Goal: Task Accomplishment & Management: Complete application form

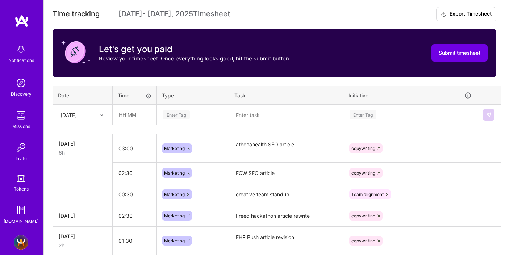
scroll to position [207, 0]
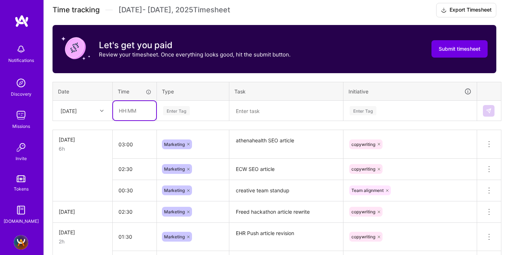
click at [121, 109] on input "text" at bounding box center [134, 110] width 43 height 19
type input "00:30"
click at [172, 112] on div "Enter Tag" at bounding box center [176, 110] width 27 height 11
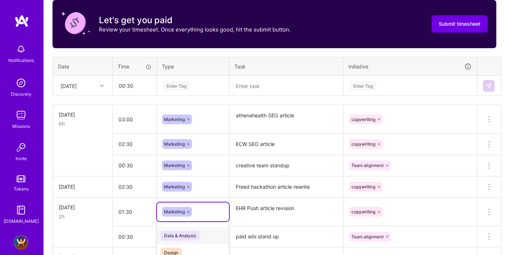
scroll to position [228, 0]
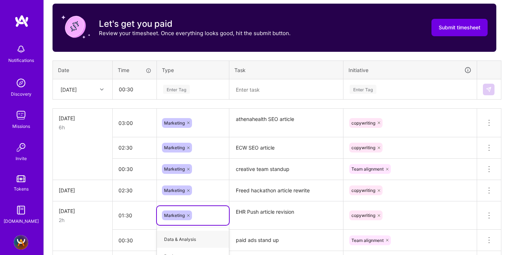
click at [182, 96] on div "Enter Tag" at bounding box center [192, 89] width 71 height 19
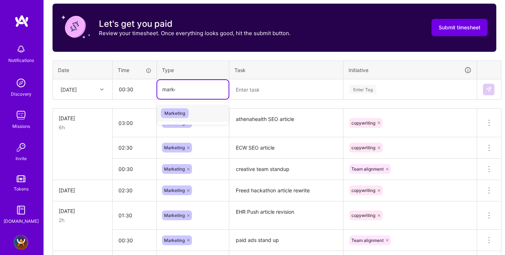
type input "market"
click at [175, 113] on span "Marketing" at bounding box center [175, 113] width 28 height 10
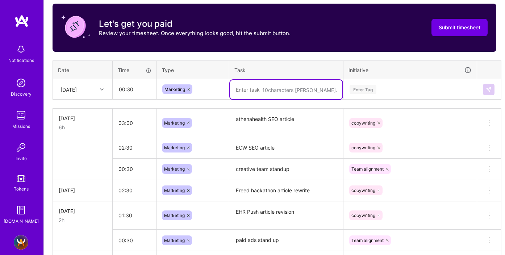
click at [244, 92] on textarea at bounding box center [286, 89] width 112 height 19
type textarea "SEO standup"
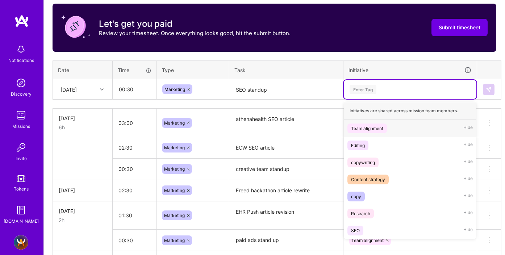
click at [365, 91] on div "Enter Tag" at bounding box center [363, 89] width 27 height 11
click at [372, 132] on span "Team alignment" at bounding box center [368, 129] width 40 height 10
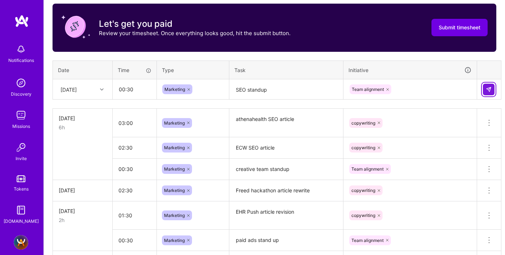
click at [492, 90] on button at bounding box center [489, 90] width 12 height 12
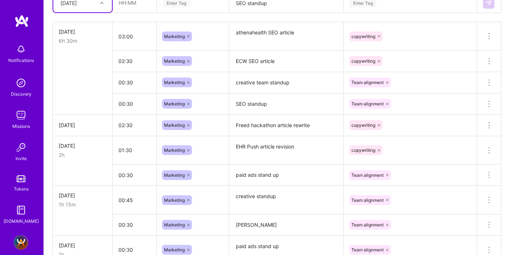
scroll to position [318, 0]
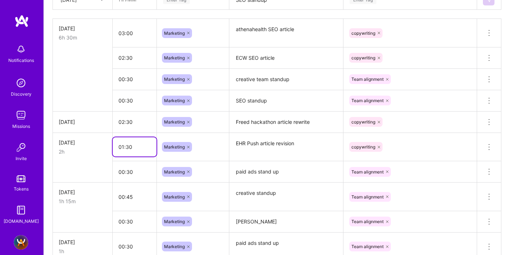
click at [121, 146] on input "01:30" at bounding box center [135, 146] width 44 height 19
click at [127, 148] on input "02:30" at bounding box center [135, 146] width 44 height 19
click at [129, 148] on input "02:30" at bounding box center [135, 146] width 44 height 19
type input "02:00"
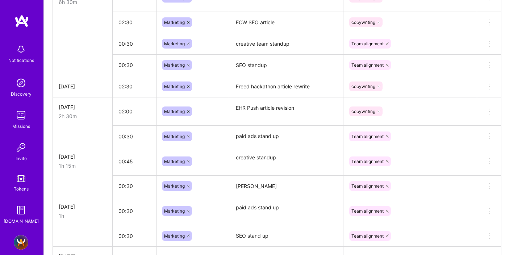
click at [215, 146] on div "Marketing" at bounding box center [193, 136] width 72 height 19
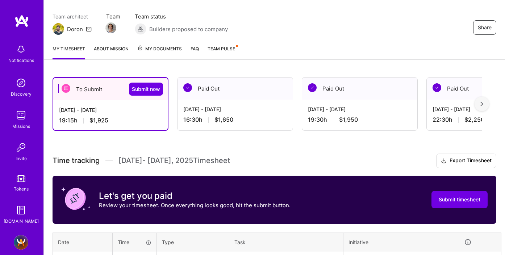
scroll to position [55, 0]
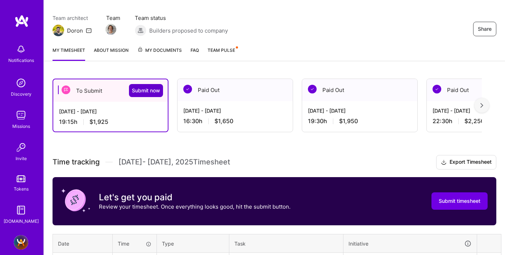
click at [144, 88] on span "Submit now" at bounding box center [146, 90] width 28 height 7
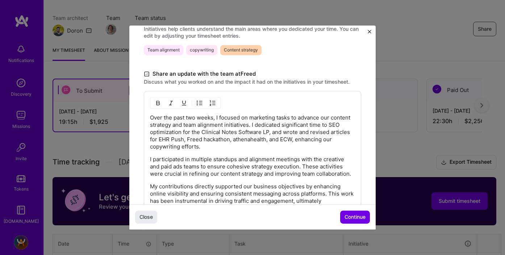
scroll to position [243, 0]
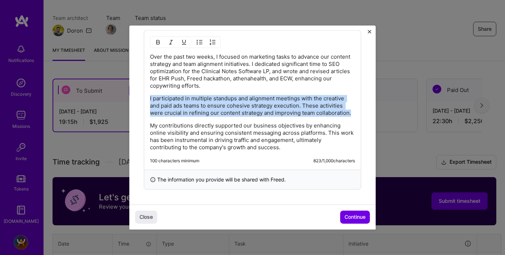
drag, startPoint x: 353, startPoint y: 113, endPoint x: 142, endPoint y: 94, distance: 211.1
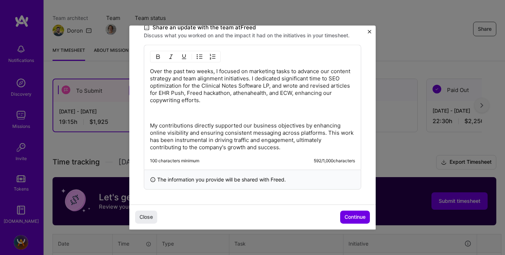
scroll to position [215, 0]
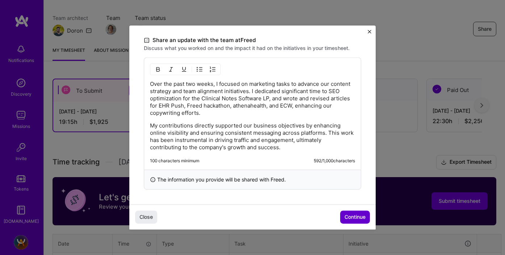
click at [352, 214] on span "Continue" at bounding box center [355, 217] width 21 height 7
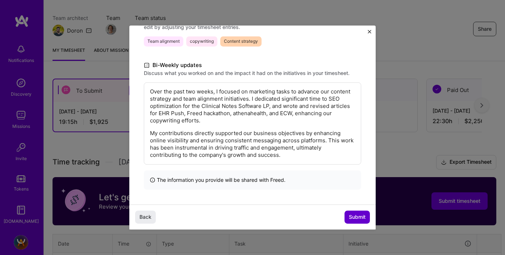
click at [353, 217] on span "Submit" at bounding box center [357, 217] width 17 height 7
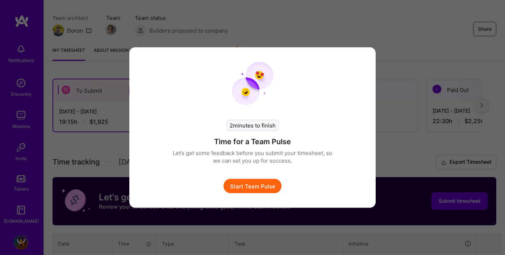
click at [243, 189] on button "Start Team Pulse" at bounding box center [253, 186] width 58 height 15
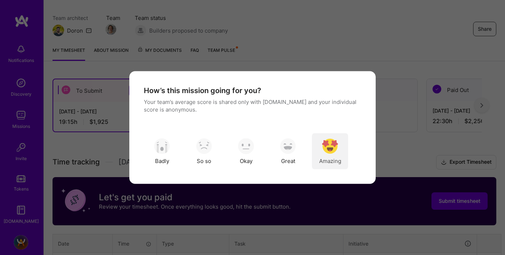
click at [325, 146] on img "modal" at bounding box center [330, 146] width 16 height 16
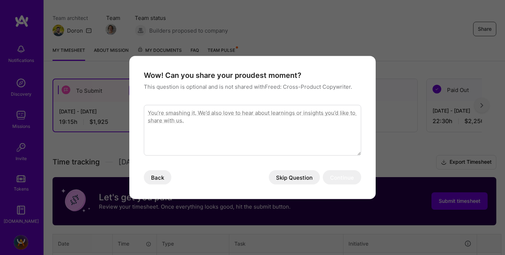
click at [294, 179] on button "Skip Question" at bounding box center [294, 177] width 51 height 15
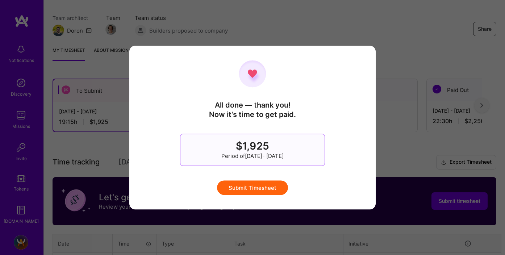
click at [266, 183] on button "Submit Timesheet" at bounding box center [252, 188] width 71 height 15
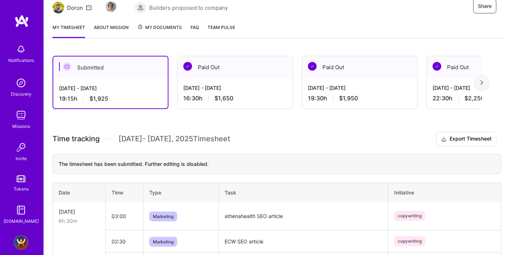
scroll to position [0, 0]
